Goal: Information Seeking & Learning: Understand process/instructions

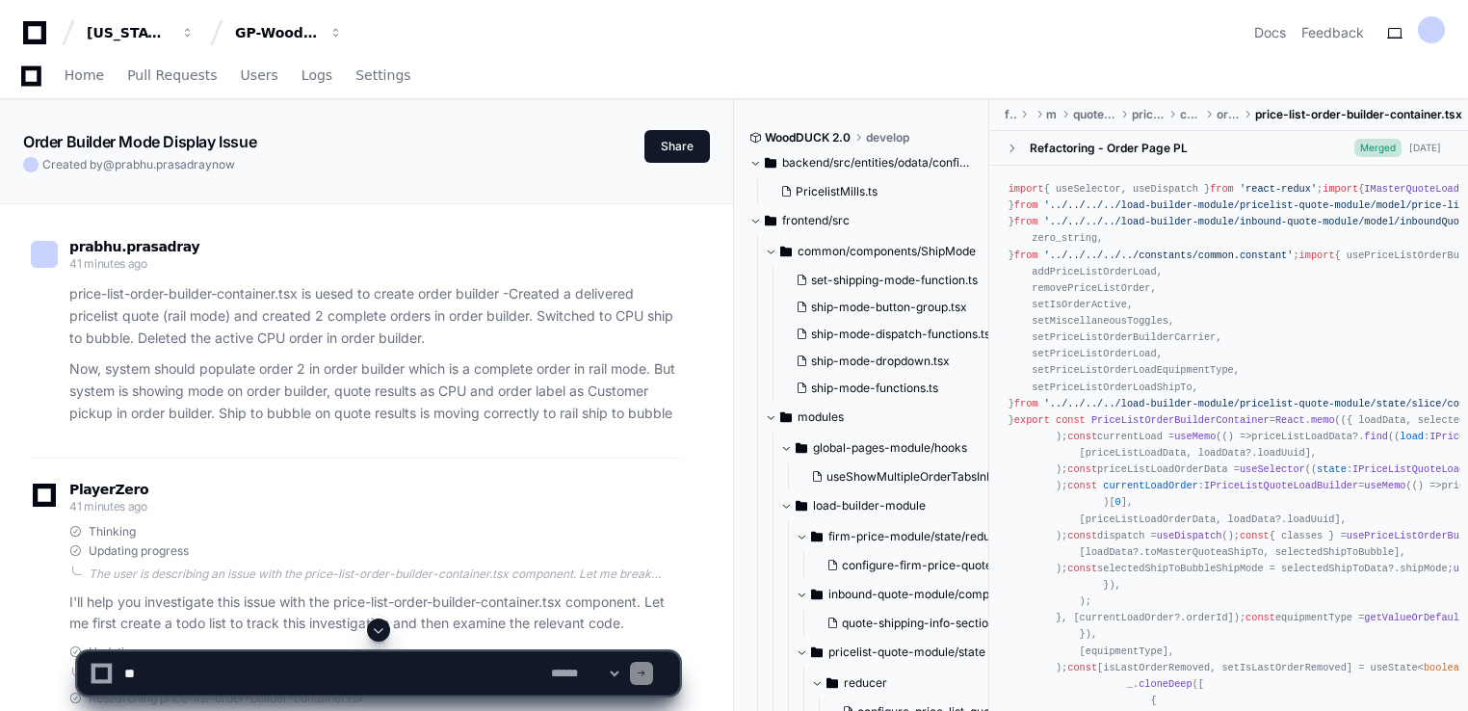
scroll to position [9160, 0]
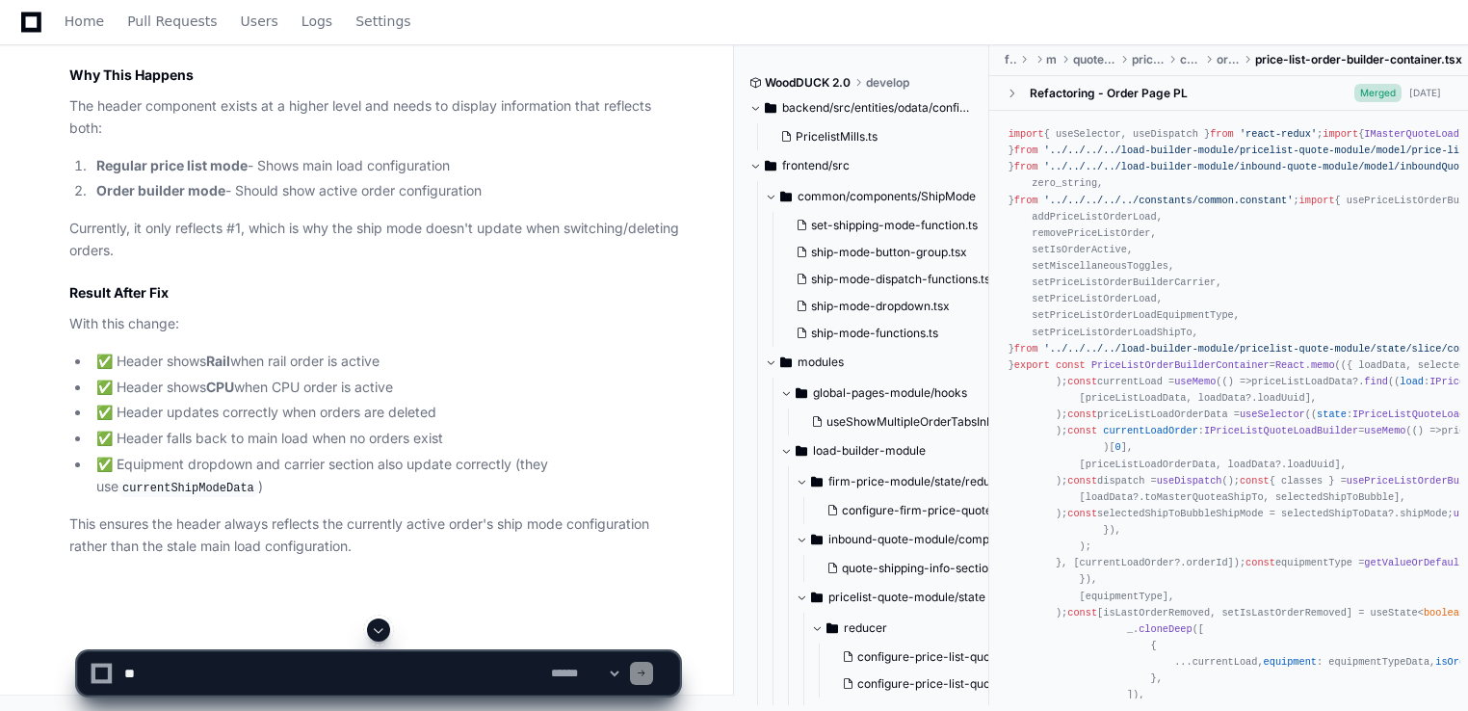
scroll to position [10239, 0]
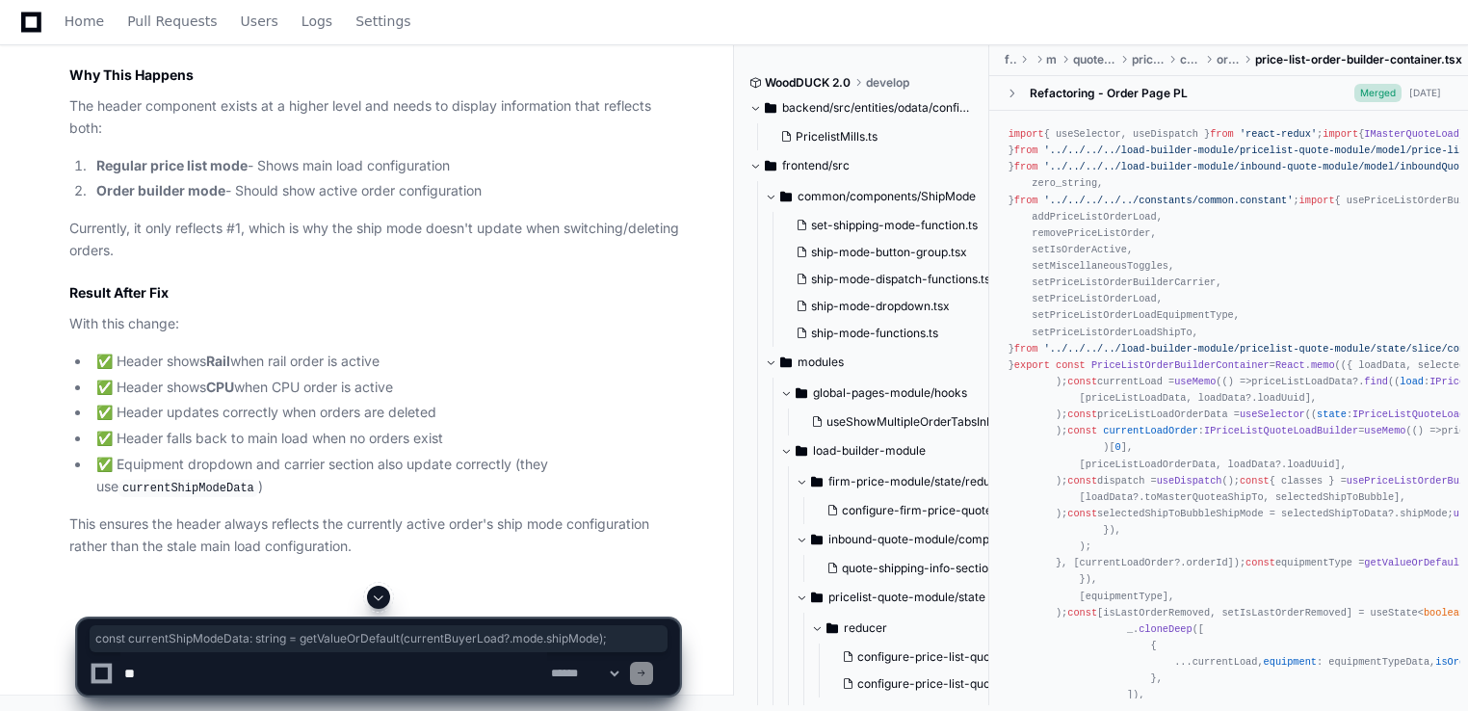
drag, startPoint x: 566, startPoint y: 387, endPoint x: 80, endPoint y: 394, distance: 485.6
copy div "const currentShipModeData : string = getValueOrDefault (currentBuyerLoad?. mode…"
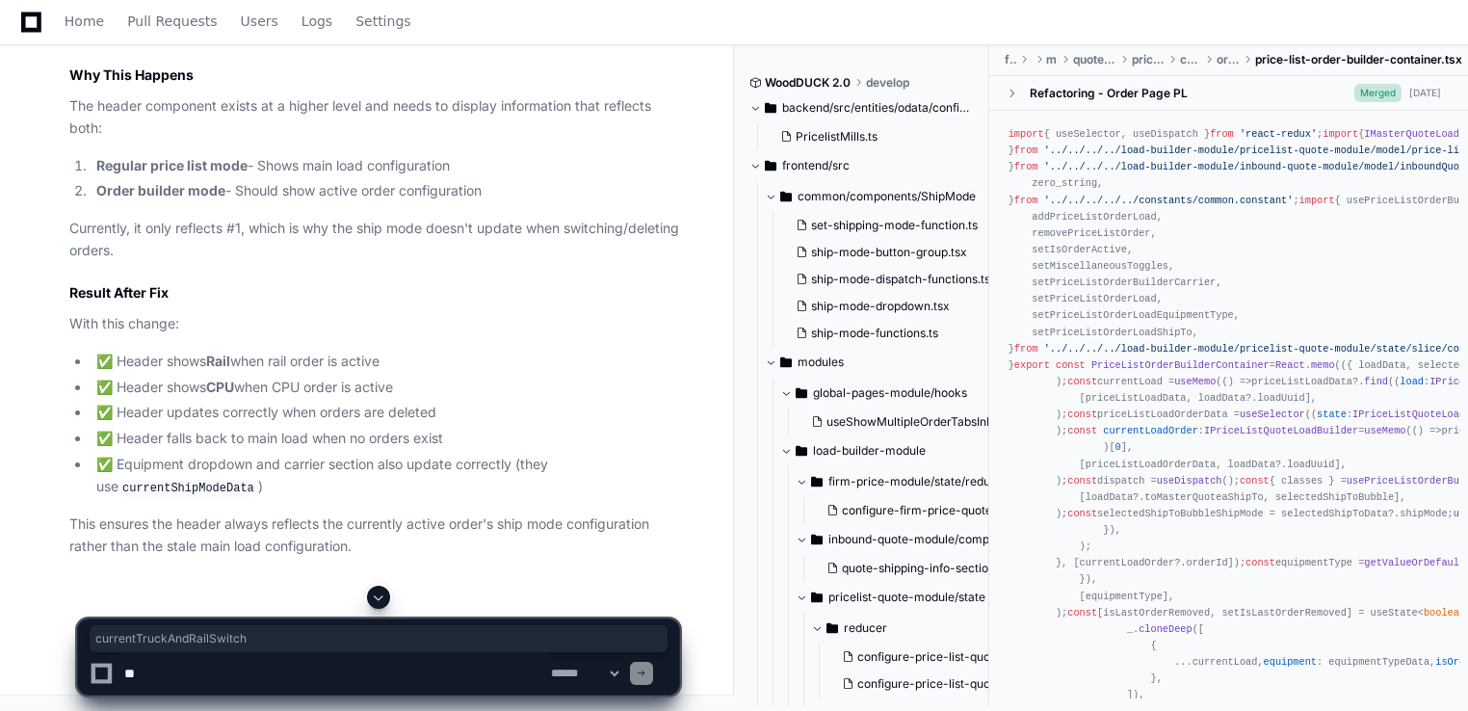
copy span "currentTruckAndRailSwitch"
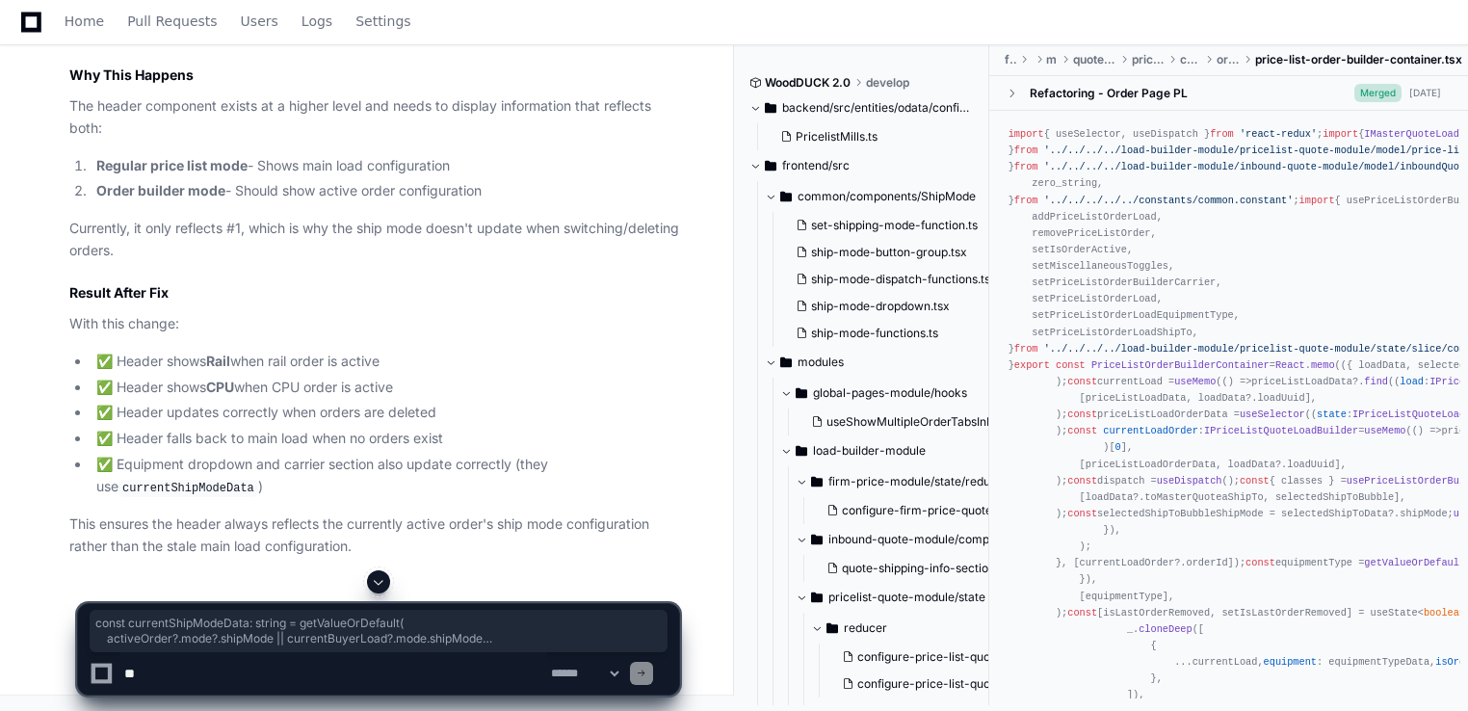
drag, startPoint x: 96, startPoint y: 439, endPoint x: 77, endPoint y: 361, distance: 80.4
copy div "const currentShipModeData : string = getValueOrDefault ( activeOrder?. mode ?. …"
drag, startPoint x: 555, startPoint y: 473, endPoint x: 73, endPoint y: 455, distance: 482.0
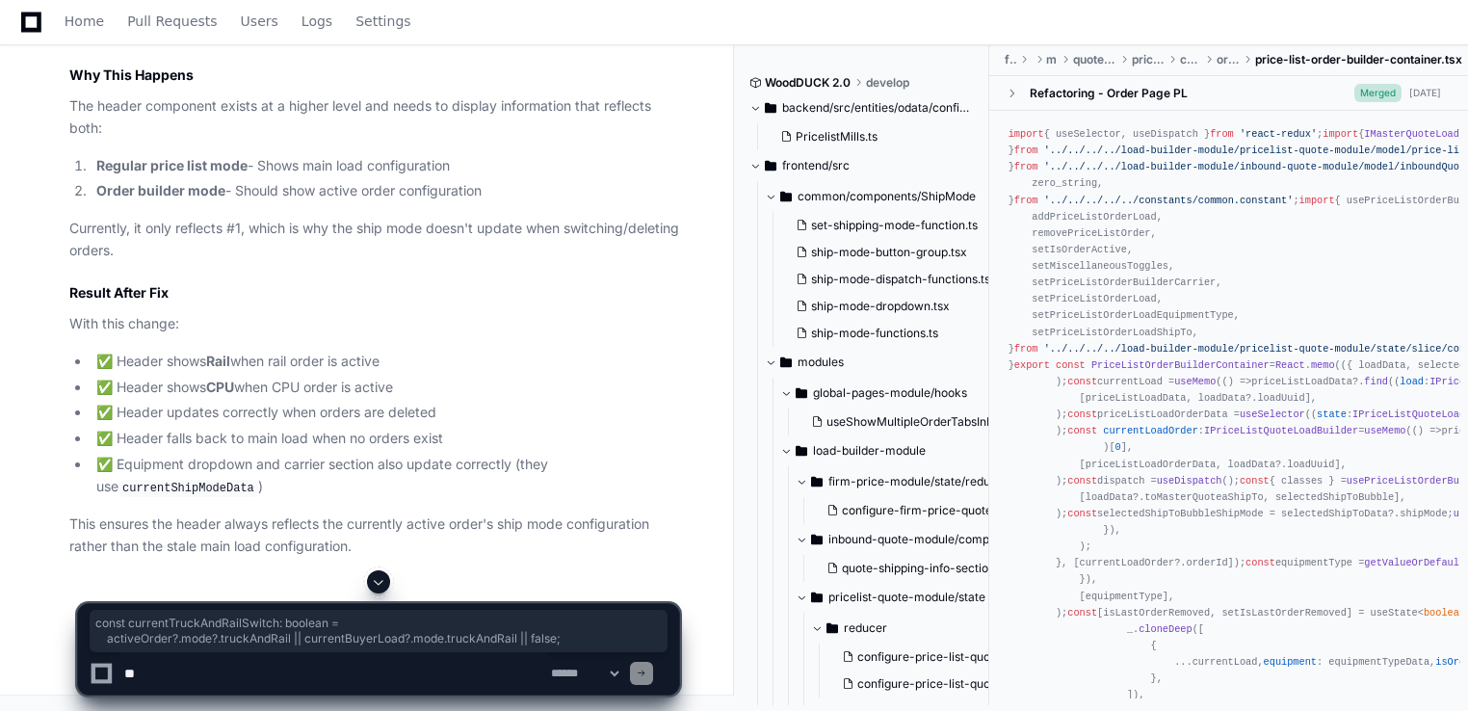
copy div "const currentTruckAndRailSwitch : boolean = activeOrder?. mode ?. truckAndRail …"
